Goal: Task Accomplishment & Management: Manage account settings

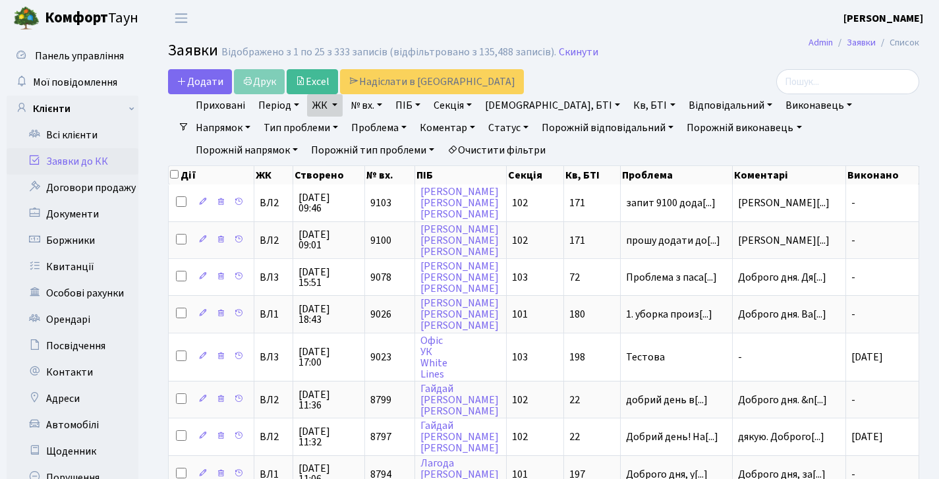
select select "25"
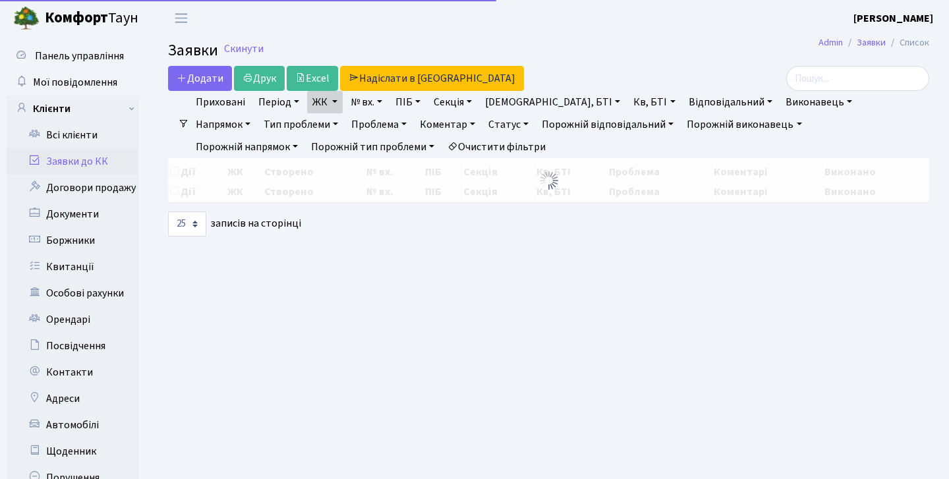
select select "25"
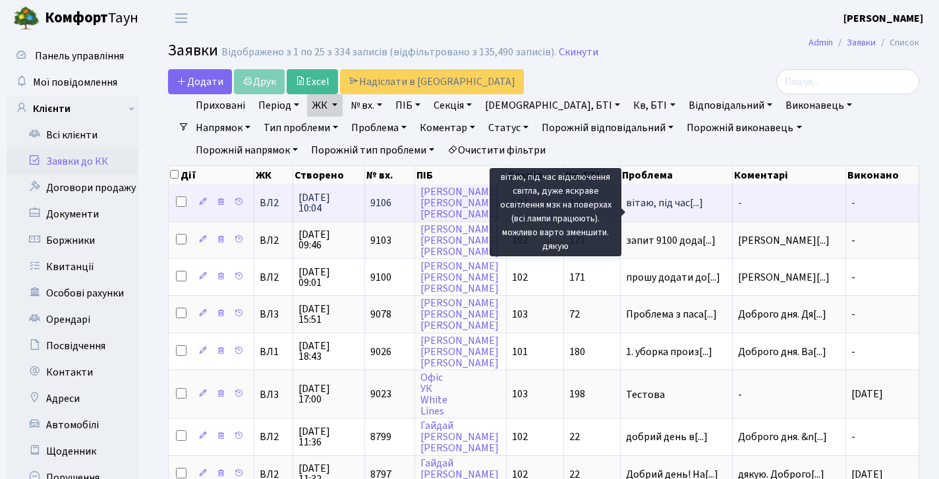
click at [671, 210] on span "вітаю, під час[...]" at bounding box center [664, 203] width 77 height 14
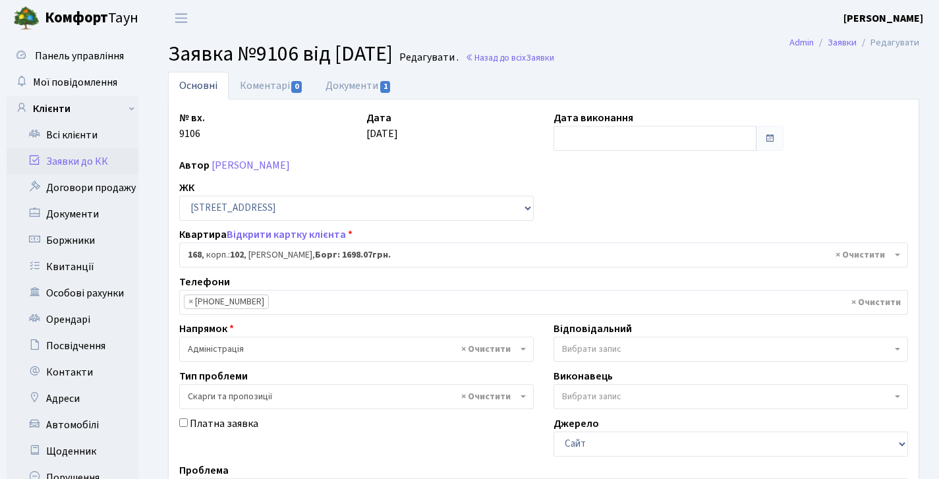
select select "38440"
select select "55"
click at [98, 159] on link "Заявки до КК" at bounding box center [73, 161] width 132 height 26
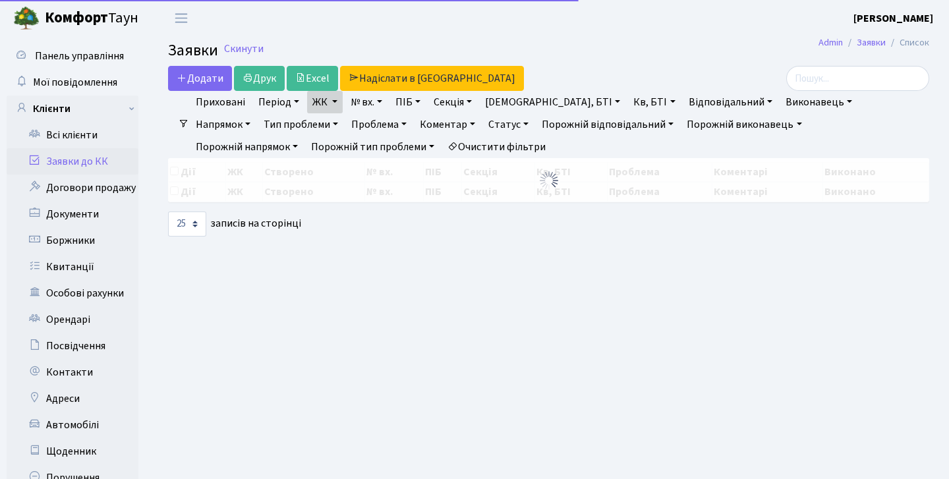
select select "25"
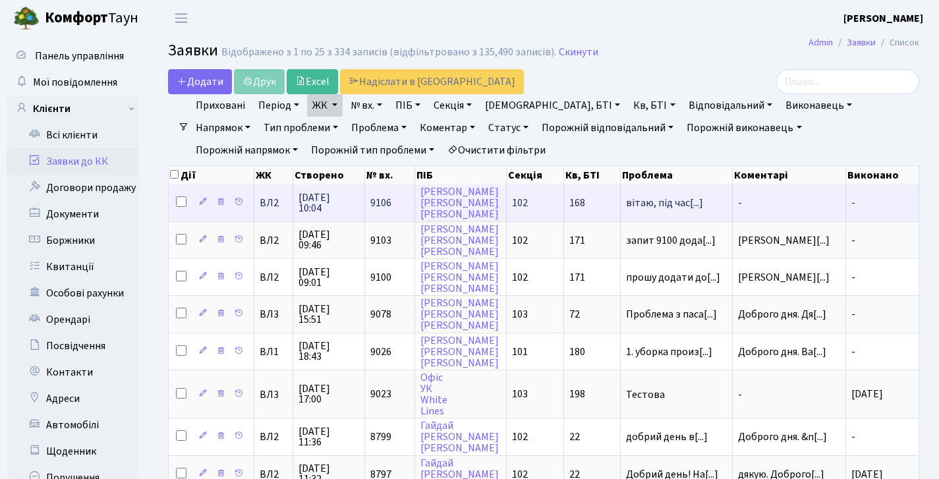
click at [745, 208] on span "-" at bounding box center [789, 203] width 102 height 11
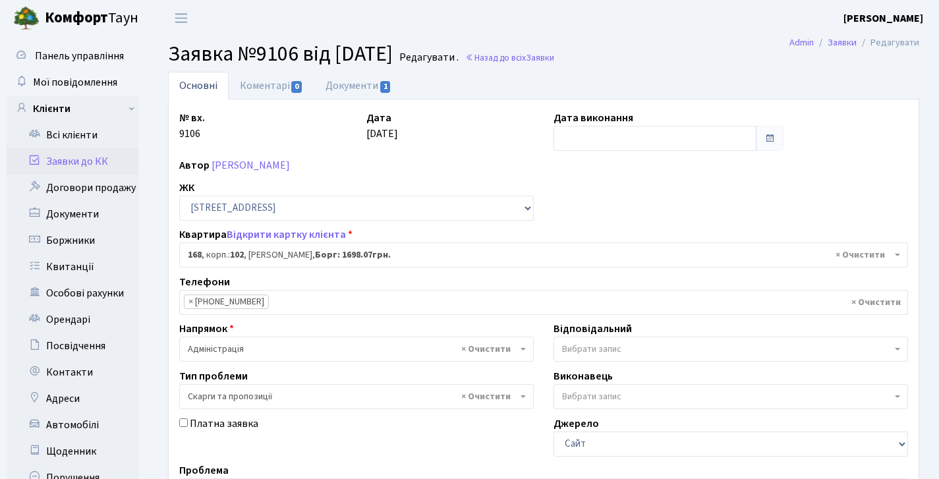
select select "38440"
select select "55"
click at [265, 86] on link "Коментарі 0" at bounding box center [272, 85] width 86 height 27
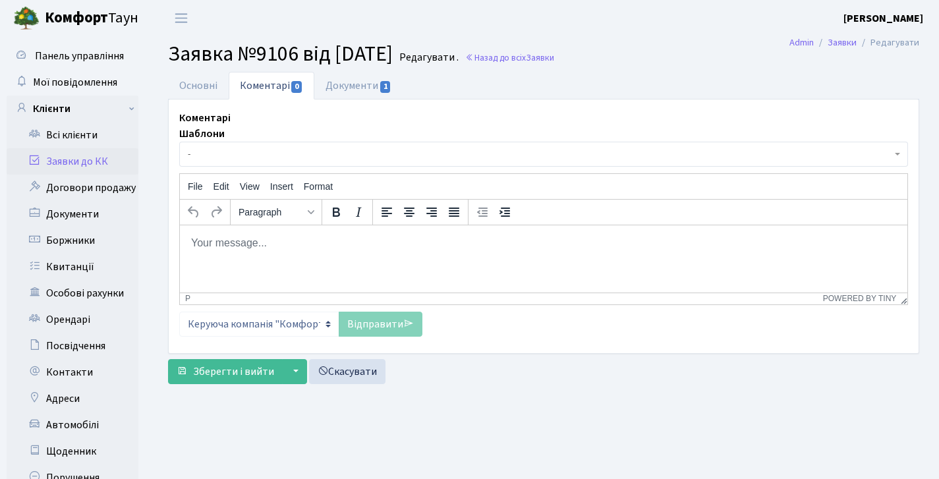
click at [202, 100] on div "Коментарі Шаблони - Відмова Борги Заявку прийнято в роботу Передано до "Майстер…" at bounding box center [544, 227] width 750 height 254
click at [202, 89] on link "Основні" at bounding box center [198, 85] width 61 height 27
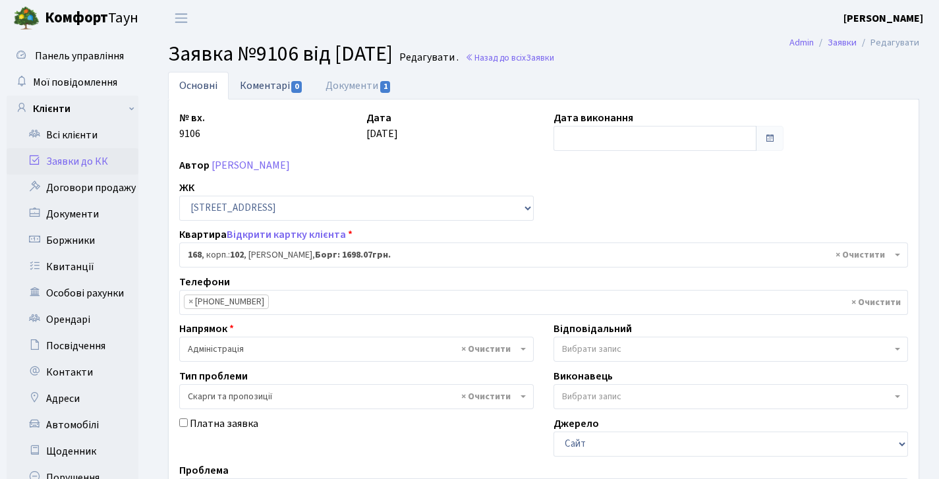
click at [265, 88] on link "Коментарі 0" at bounding box center [272, 85] width 86 height 27
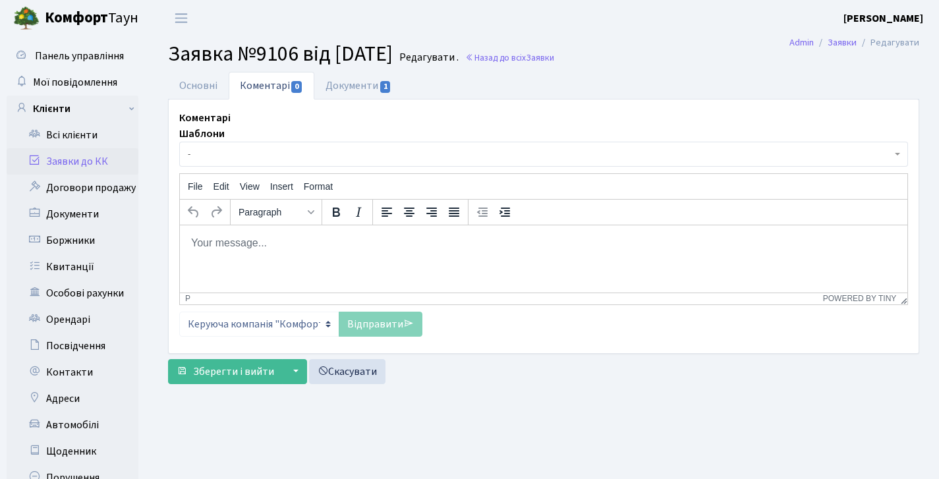
click at [247, 242] on body "Rich Text Area. Press ALT-0 for help." at bounding box center [543, 242] width 706 height 14
paste body "Rich Text Area. Press ALT-0 for help."
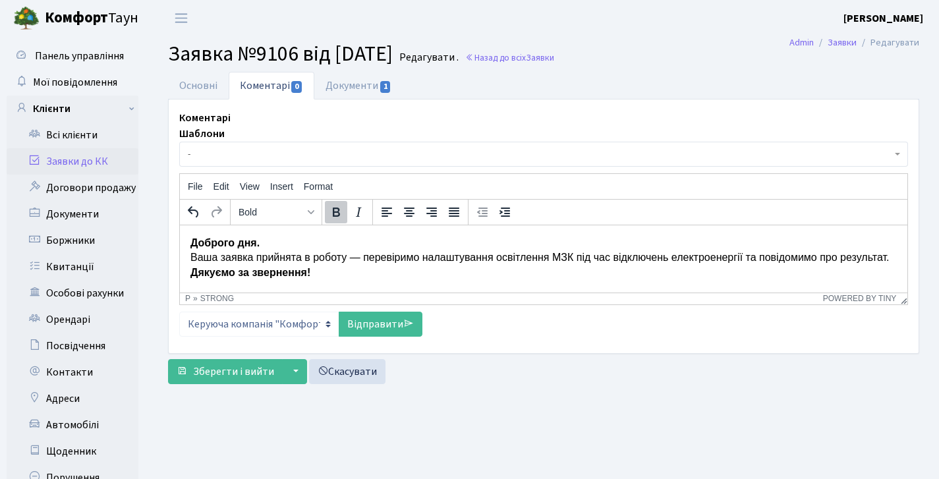
scroll to position [5, 0]
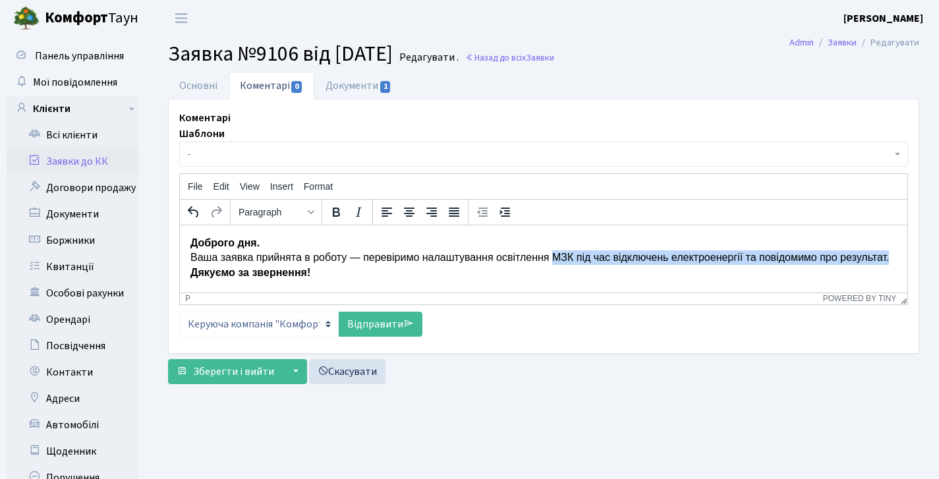
drag, startPoint x: 556, startPoint y: 252, endPoint x: 571, endPoint y: 263, distance: 19.0
click at [571, 263] on p "Доброго дня. Ваша заявка прийнята в роботу — перевіримо налаштування освітлення…" at bounding box center [543, 257] width 706 height 44
click at [278, 262] on p "Доброго дня. Ваша заявка прийнята в роботу — перевіримо налаштування освітлення…" at bounding box center [543, 257] width 706 height 44
drag, startPoint x: 262, startPoint y: 265, endPoint x: 559, endPoint y: 252, distance: 296.8
click at [559, 252] on p "Доброго дня. Ваша заявка прийнята в роботу — перевіримо налаштування освітлення…" at bounding box center [543, 257] width 706 height 44
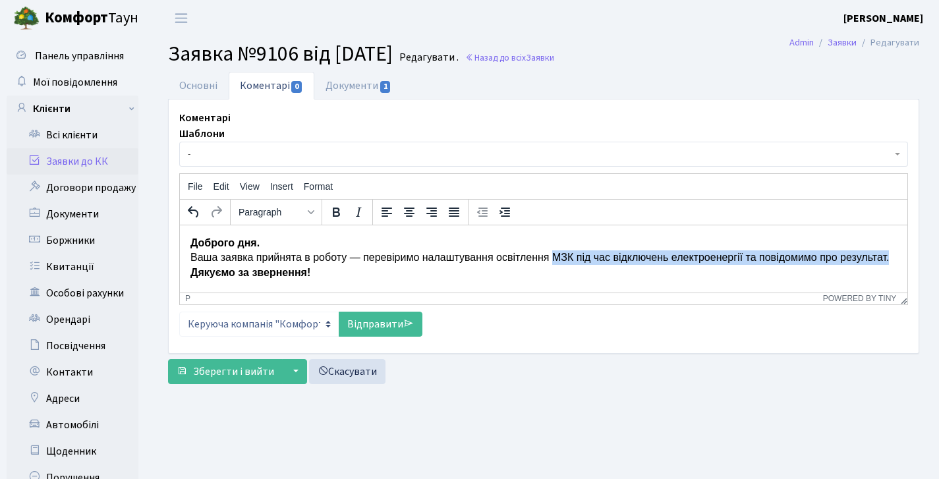
click at [613, 262] on p "Доброго дня. Ваша заявка прийнята в роботу — перевіримо налаштування освітлення…" at bounding box center [543, 257] width 706 height 44
drag, startPoint x: 753, startPoint y: 252, endPoint x: 560, endPoint y: 252, distance: 193.1
click at [560, 252] on p "Доброго дня. Ваша заявка прийнята в роботу — перевіримо налаштування освітлення…" at bounding box center [543, 257] width 706 height 44
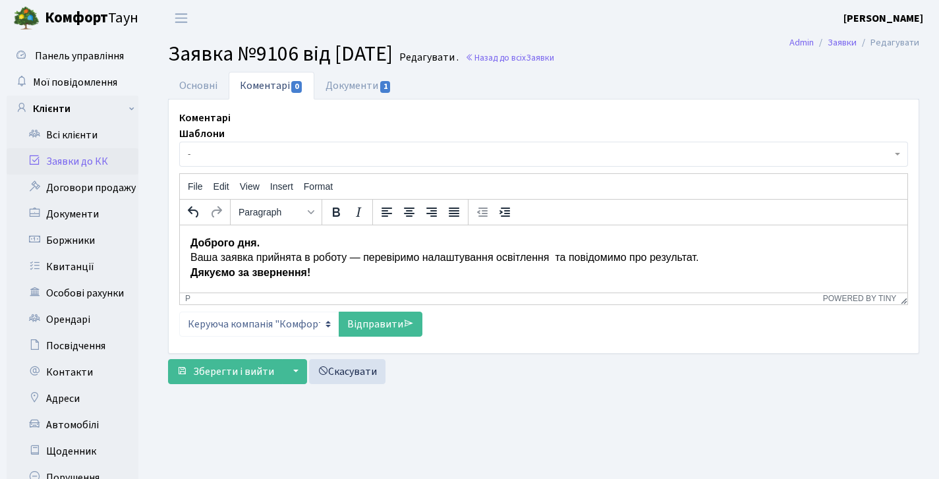
scroll to position [0, 0]
click at [354, 262] on p "Доброго дня. Ваша заявка прийнята в роботу — перевіримо налаштування освітлення…" at bounding box center [543, 257] width 706 height 44
click at [351, 271] on p "Доброго дня. Ваша заявка прийнята в роботу — перевіримо налаштування освітлення…" at bounding box center [543, 257] width 706 height 44
click at [372, 320] on link "Відправити" at bounding box center [381, 324] width 84 height 25
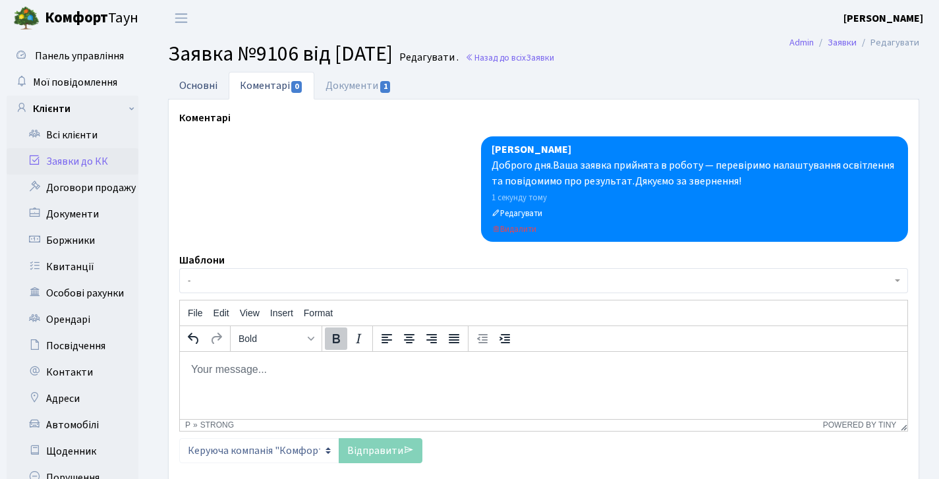
click at [206, 82] on link "Основні" at bounding box center [198, 85] width 61 height 27
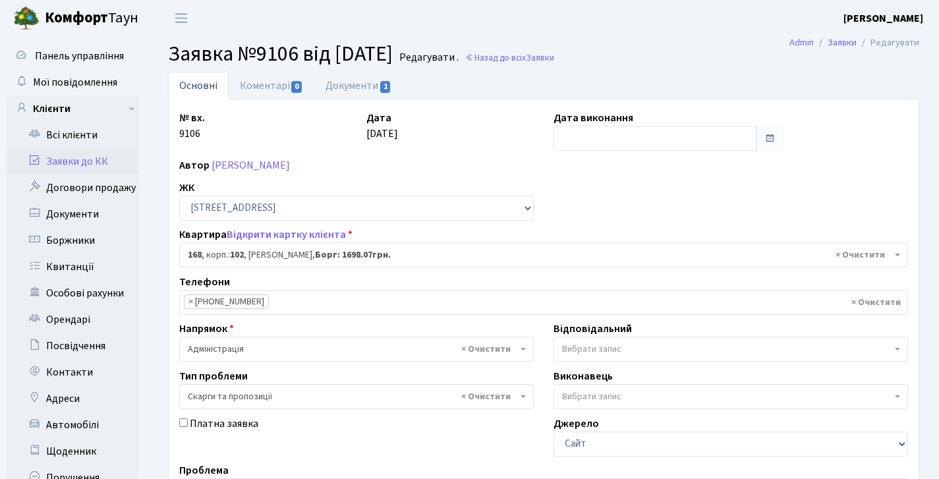
click at [70, 166] on link "Заявки до КК" at bounding box center [73, 161] width 132 height 26
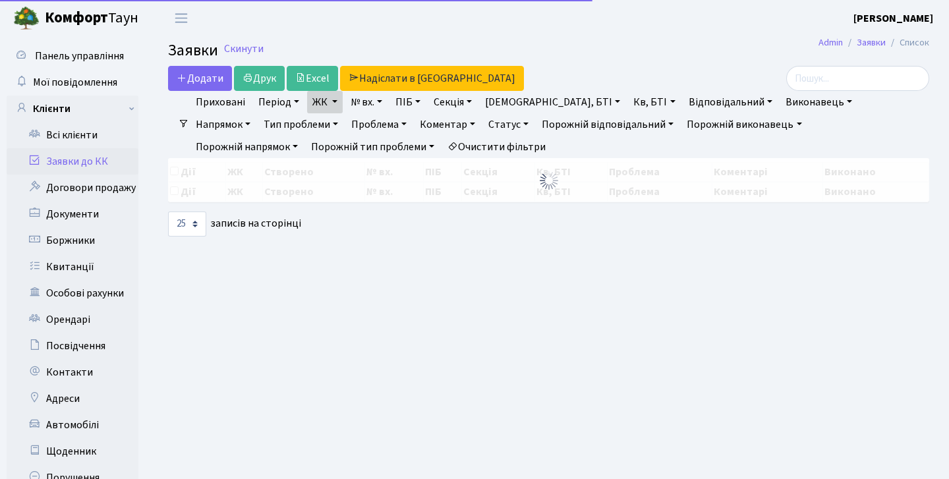
select select "25"
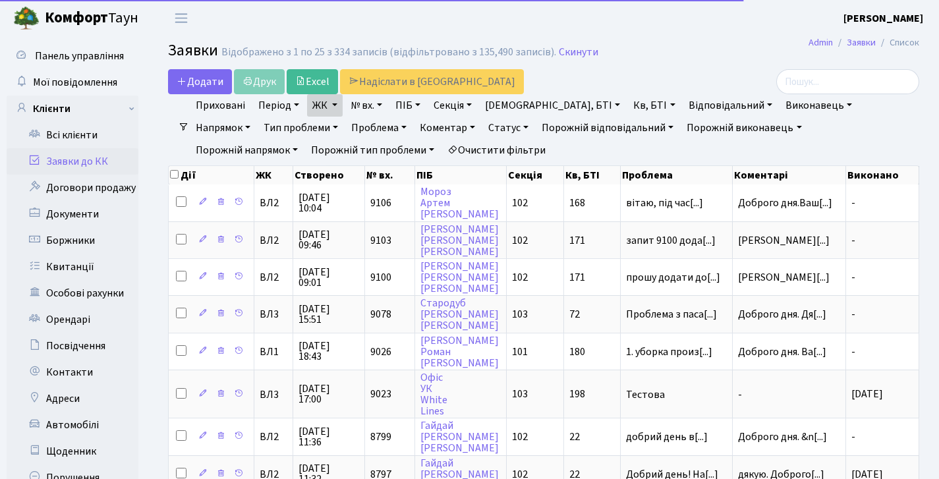
select select "25"
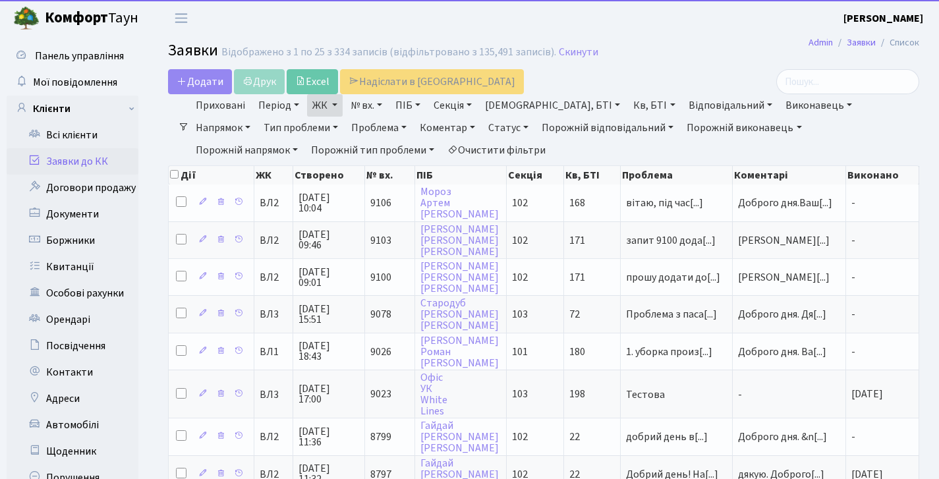
select select "25"
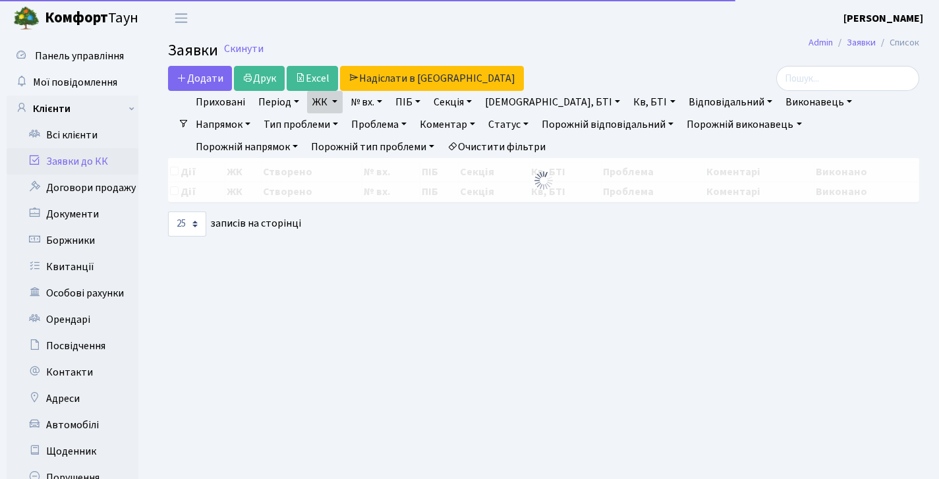
select select "25"
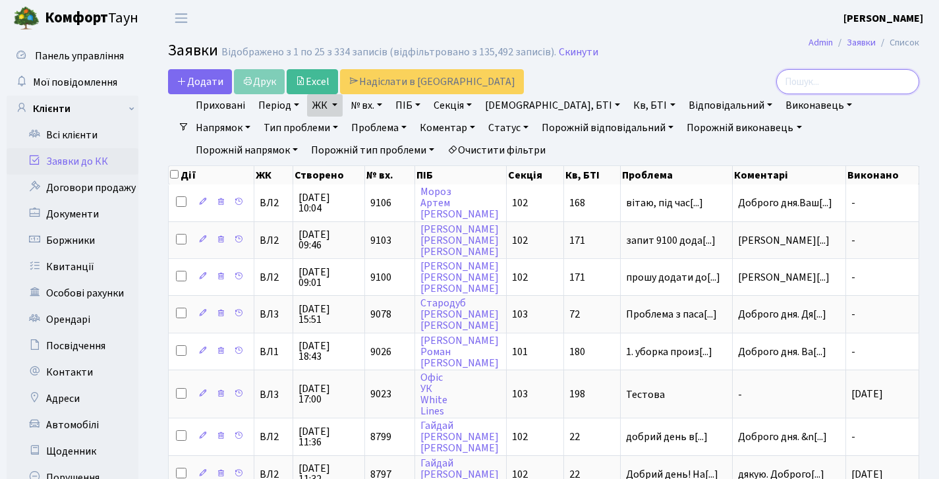
click at [815, 82] on input "search" at bounding box center [847, 81] width 143 height 25
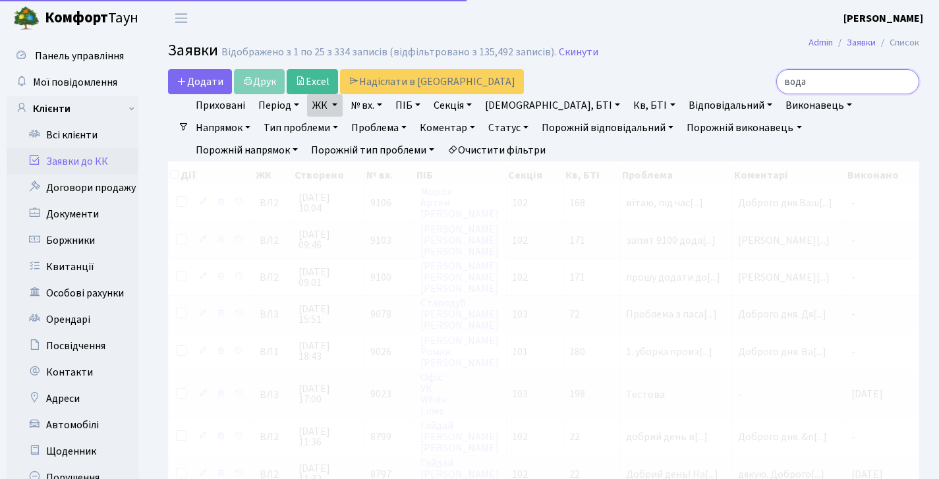
type input "вода"
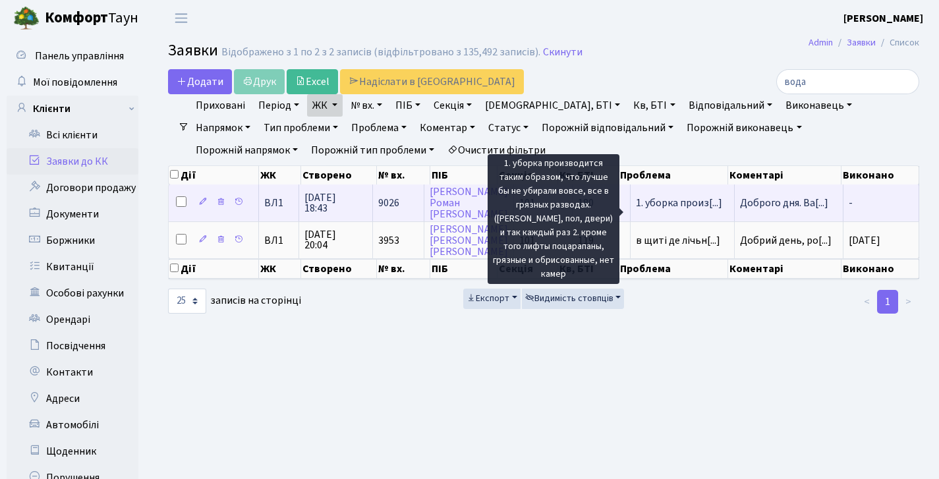
click at [682, 208] on span "1. уборка произ[...]" at bounding box center [679, 203] width 86 height 14
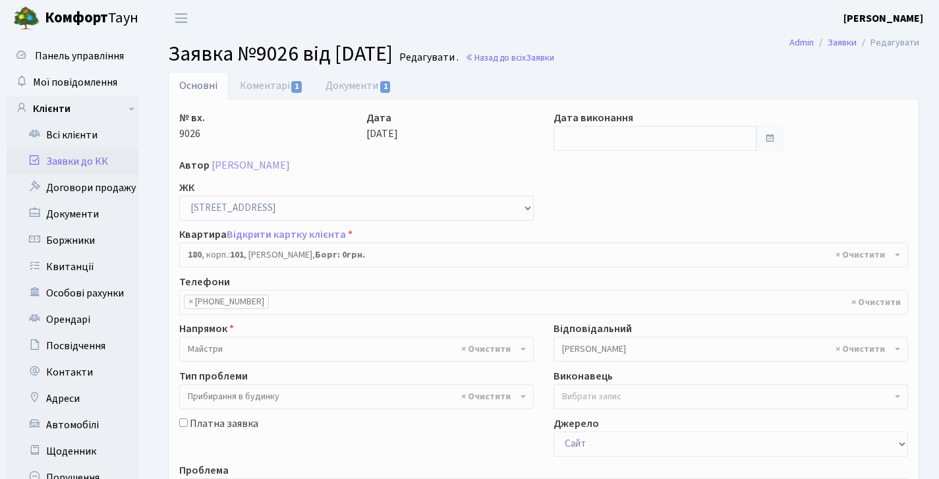
select select "37867"
select select "58"
click at [524, 52] on link "Назад до всіх Заявки" at bounding box center [509, 57] width 89 height 13
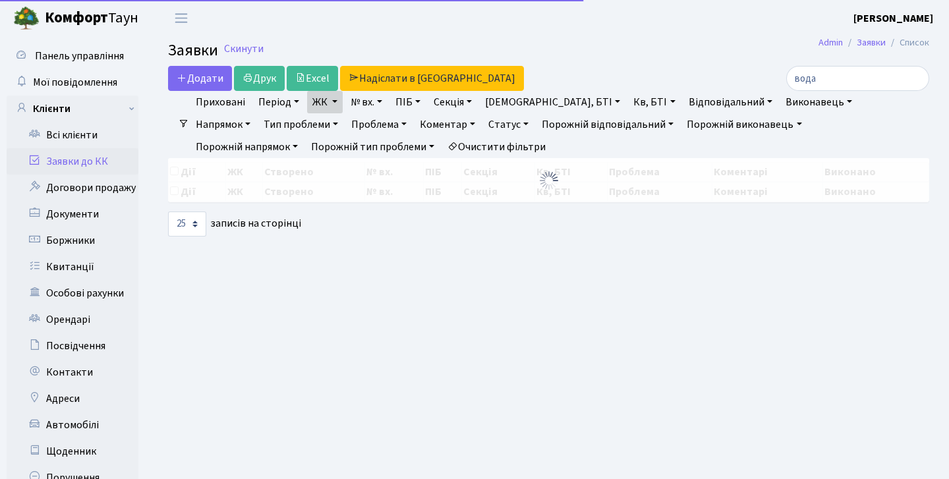
select select "25"
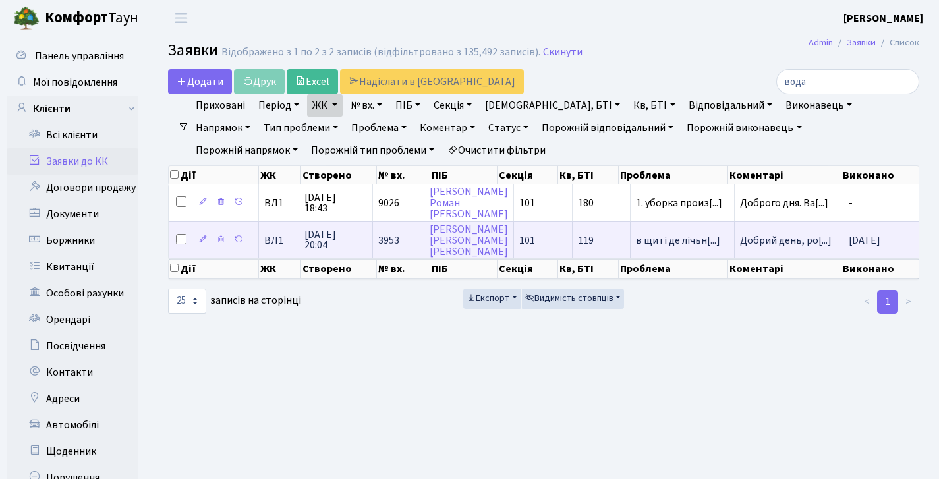
click at [551, 256] on td "101" at bounding box center [543, 239] width 59 height 37
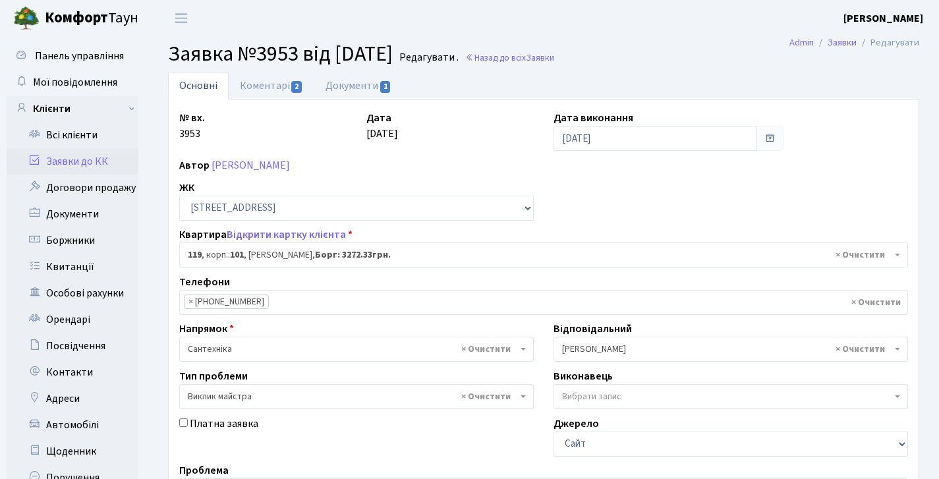
select select "37684"
select select "29"
click at [528, 59] on link "Назад до всіх Заявки" at bounding box center [509, 57] width 89 height 13
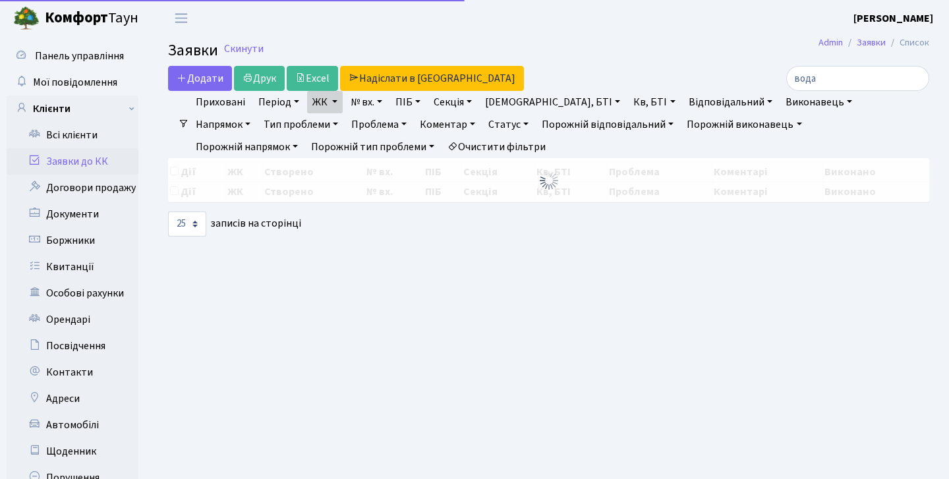
select select "25"
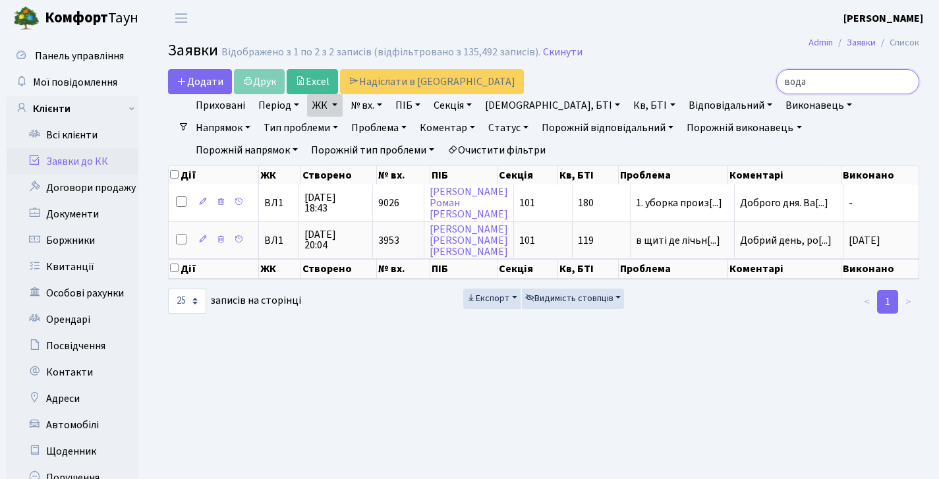
drag, startPoint x: 819, startPoint y: 76, endPoint x: 683, endPoint y: 67, distance: 136.7
click at [683, 67] on main "Admin Заявки Список Заявки Відображено з 1 по 2 з 2 записів (відфільтровано з 1…" at bounding box center [543, 293] width 791 height 514
type input "води"
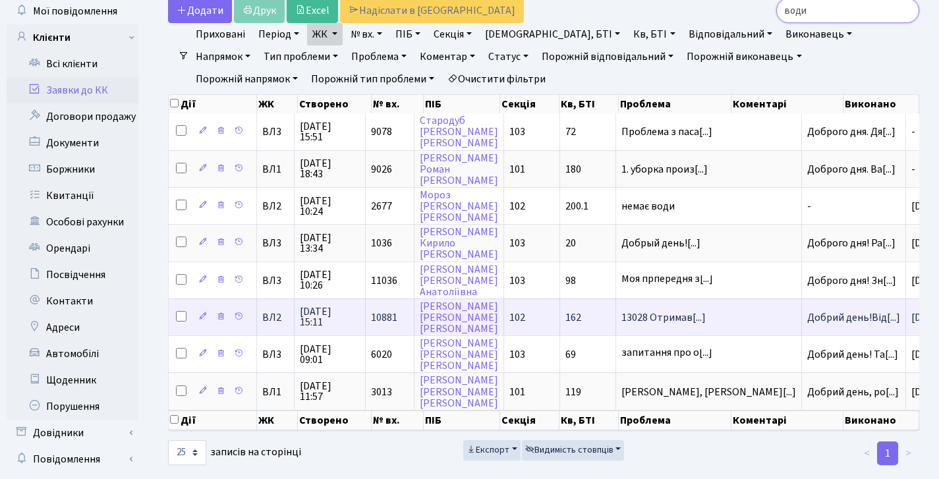
scroll to position [110, 0]
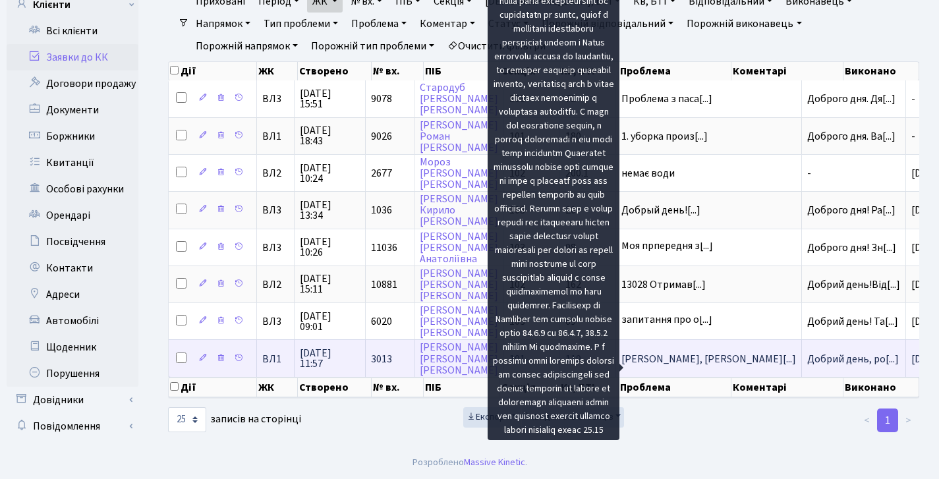
click at [647, 358] on span "[PERSON_NAME], брудно[...]" at bounding box center [708, 359] width 175 height 14
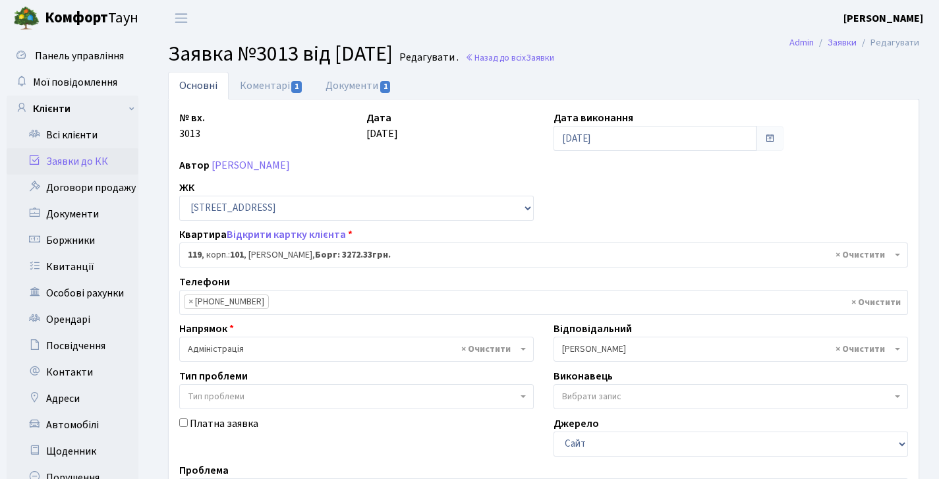
select select "37684"
click at [62, 156] on link "Заявки до КК" at bounding box center [73, 161] width 132 height 26
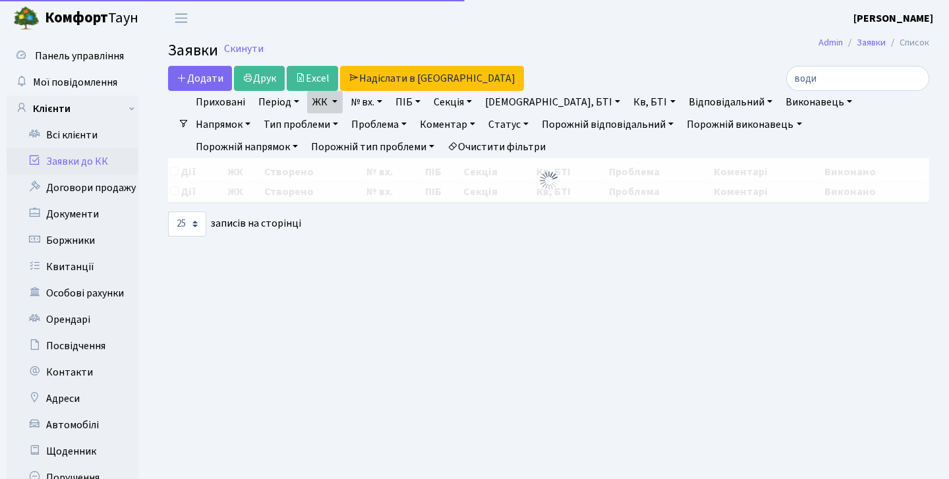
select select "25"
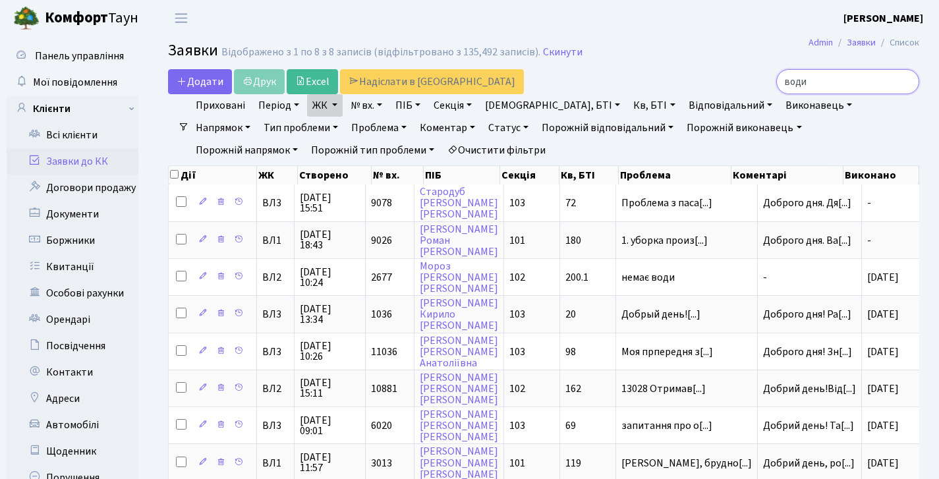
drag, startPoint x: 807, startPoint y: 82, endPoint x: 744, endPoint y: 72, distance: 64.1
click at [744, 72] on div "води" at bounding box center [800, 81] width 237 height 25
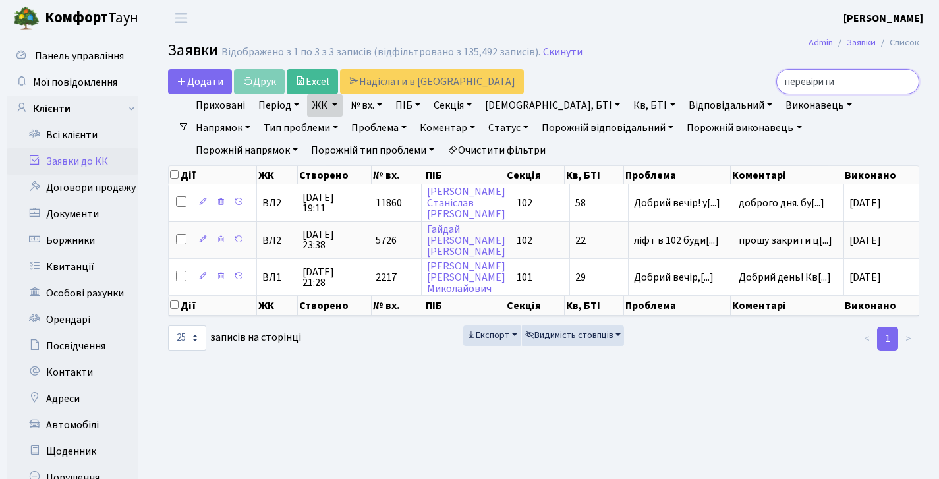
drag, startPoint x: 836, startPoint y: 82, endPoint x: 649, endPoint y: 59, distance: 188.6
click at [650, 59] on main "Admin Заявки Список Заявки Відображено з 1 по 3 з 3 записів (відфільтровано з 1…" at bounding box center [543, 293] width 791 height 514
type input "якість води"
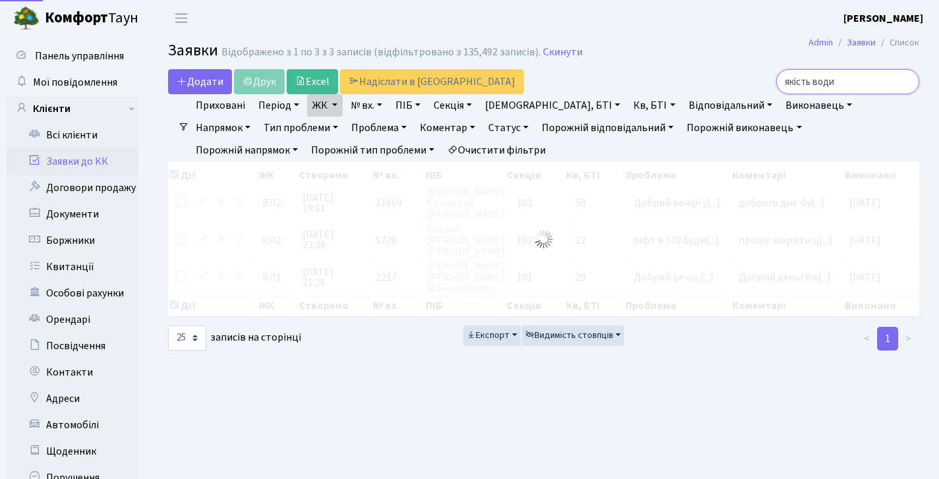
checkbox input "true"
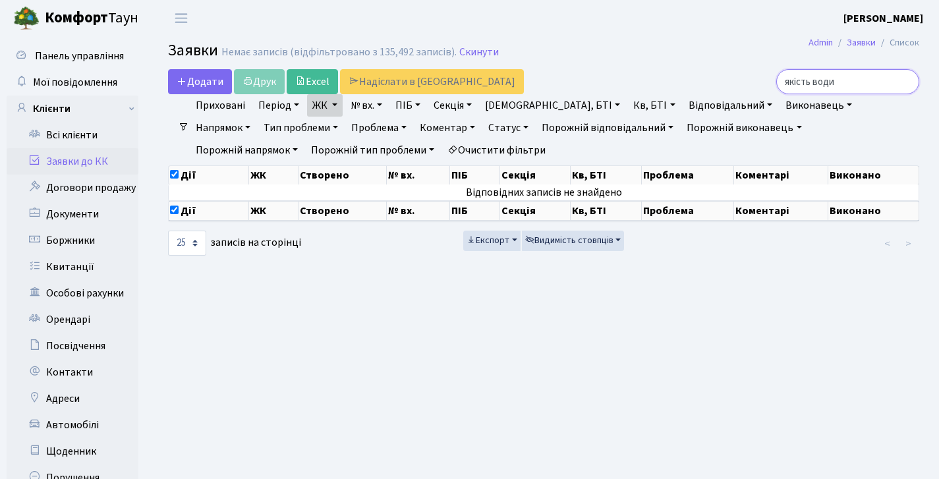
click at [905, 82] on input "якість води" at bounding box center [847, 81] width 143 height 25
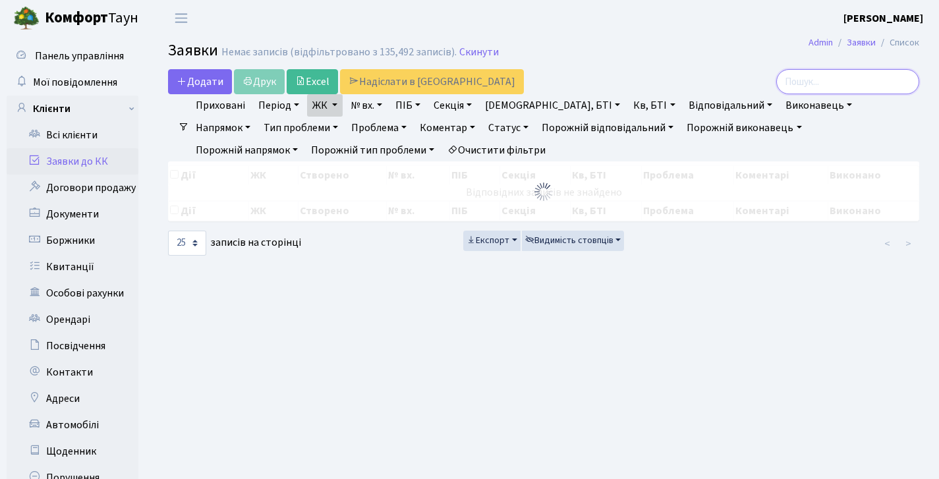
checkbox input "false"
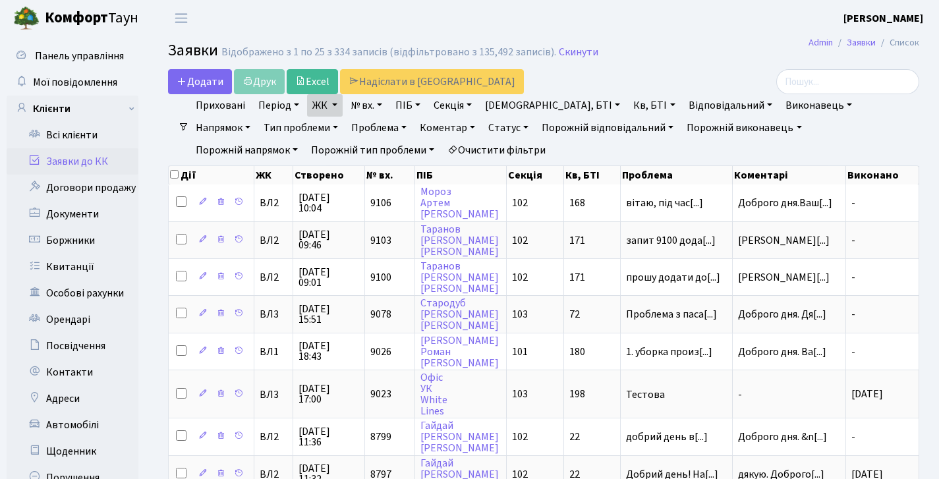
click at [95, 156] on link "Заявки до КК" at bounding box center [73, 161] width 132 height 26
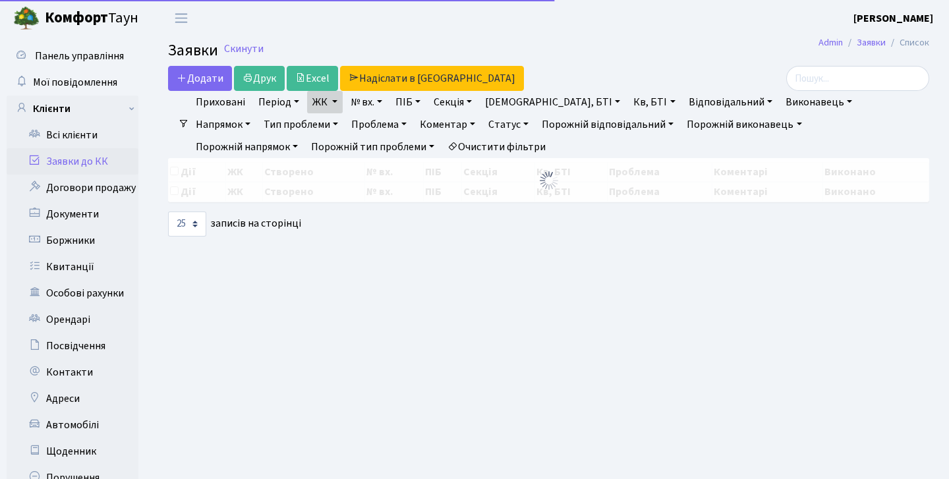
select select "25"
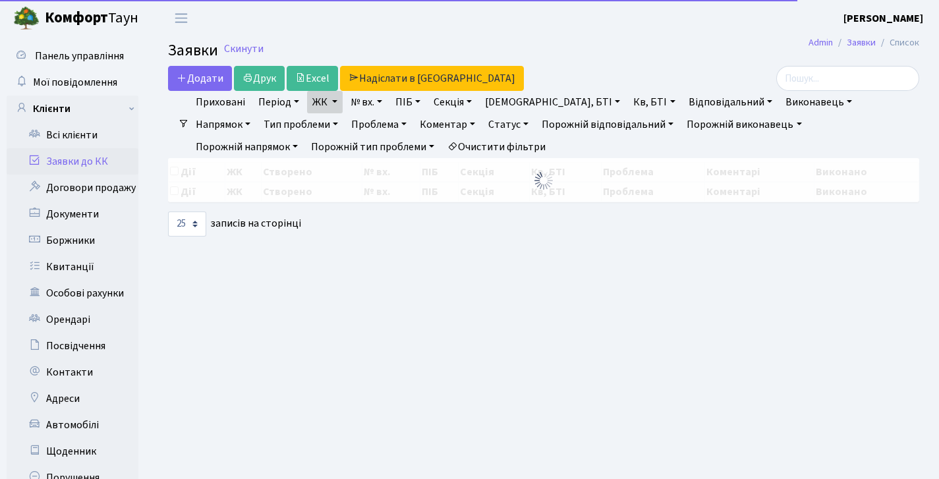
select select "25"
